Goal: Information Seeking & Learning: Learn about a topic

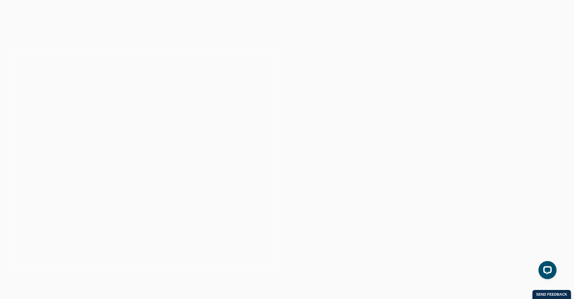
click at [338, 40] on button "Allow" at bounding box center [341, 38] width 28 height 15
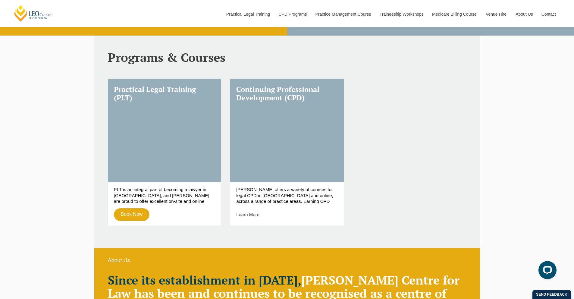
scroll to position [235, 0]
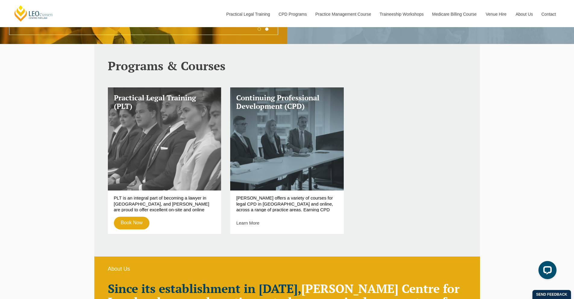
click at [159, 169] on link "Practical Legal Training (PLT)" at bounding box center [165, 138] width 114 height 103
